Goal: Information Seeking & Learning: Learn about a topic

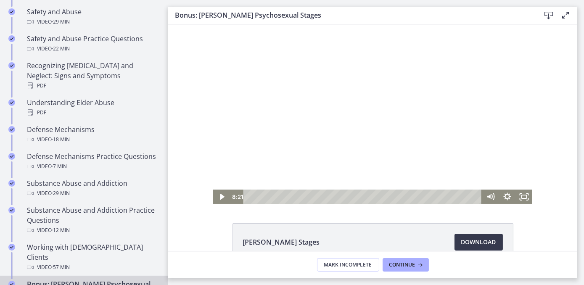
scroll to position [403, 0]
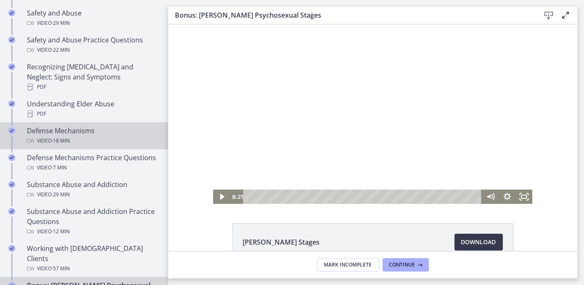
click at [77, 136] on div "Video · 18 min" at bounding box center [92, 141] width 131 height 10
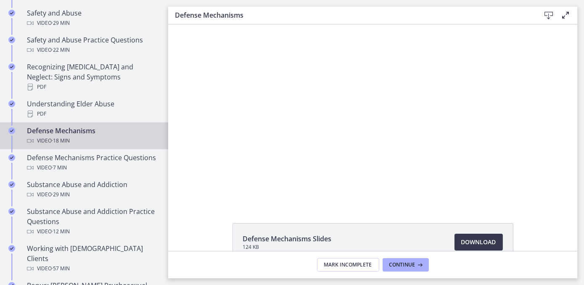
click at [359, 213] on div "Defense Mechanisms Slides 124 KB Download Opens in a new window" at bounding box center [372, 137] width 409 height 226
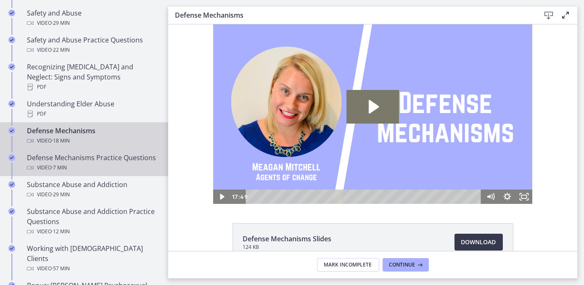
click at [56, 152] on div "Defense Mechanisms Practice Questions Video · 7 min" at bounding box center [92, 162] width 131 height 20
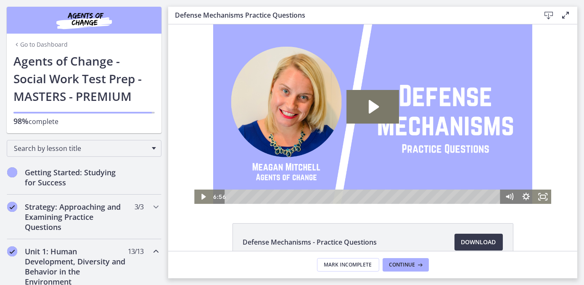
drag, startPoint x: 166, startPoint y: 164, endPoint x: 5, endPoint y: 35, distance: 206.1
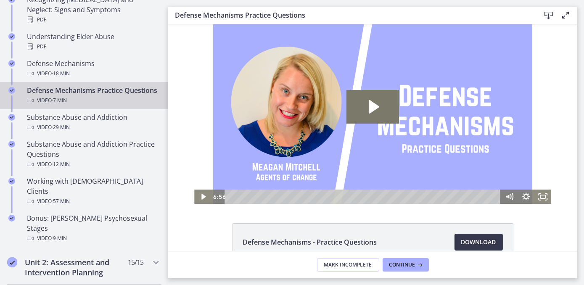
scroll to position [471, 0]
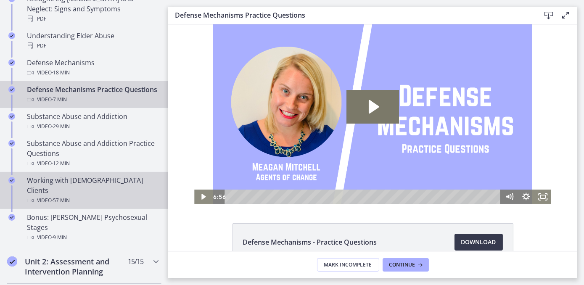
click at [88, 195] on div "Video · 57 min" at bounding box center [92, 200] width 131 height 10
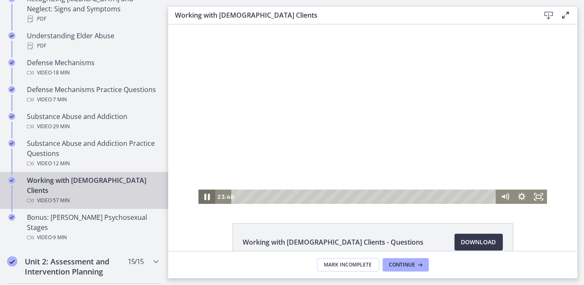
click at [204, 196] on icon "Pause" at bounding box center [206, 197] width 5 height 7
click at [202, 197] on icon "Play Video" at bounding box center [207, 196] width 17 height 14
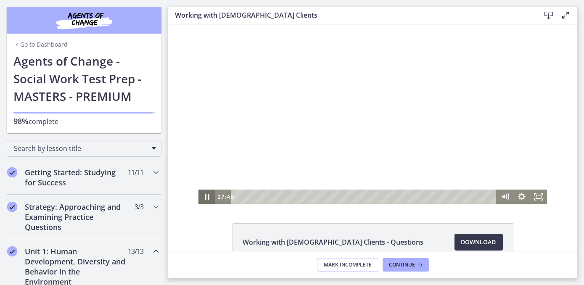
scroll to position [471, 0]
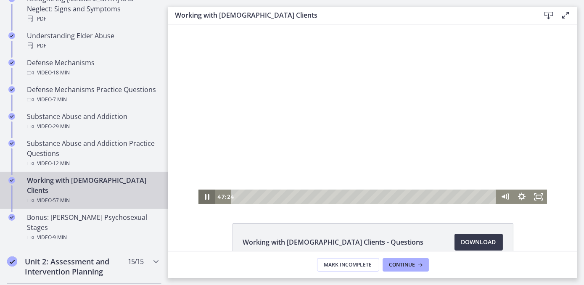
click at [203, 197] on icon "Pause" at bounding box center [206, 196] width 17 height 14
